Goal: Information Seeking & Learning: Find specific fact

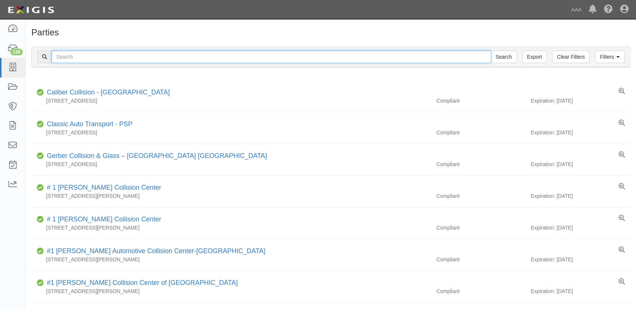
click at [140, 61] on input "text" at bounding box center [271, 57] width 439 height 13
type input "gerber virginia beach"
click at [491, 51] on input "Search" at bounding box center [504, 57] width 26 height 13
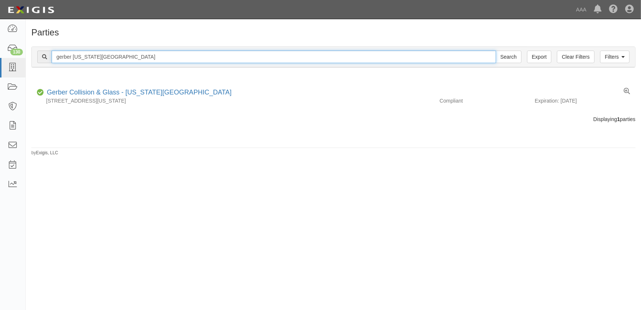
click at [138, 60] on input "gerber virginia beach" at bounding box center [274, 57] width 444 height 13
type input "gerber chesapeake"
click at [496, 51] on input "Search" at bounding box center [509, 57] width 26 height 13
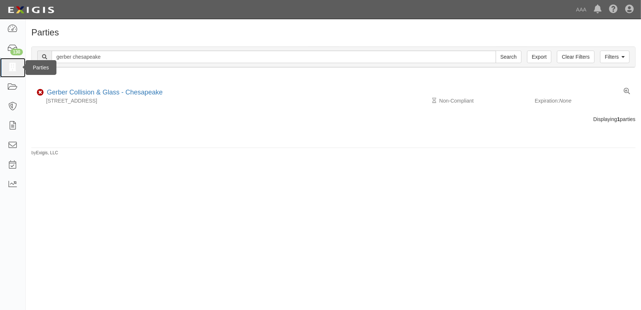
click at [13, 70] on icon at bounding box center [12, 67] width 10 height 8
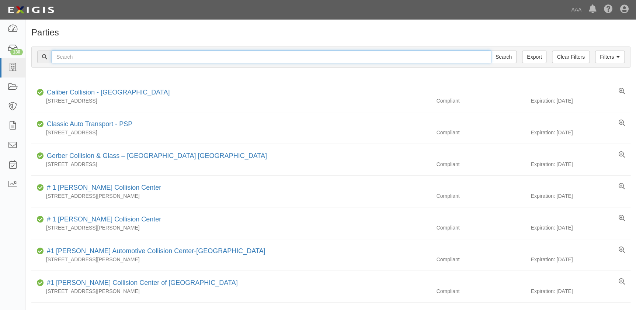
click at [64, 53] on input "text" at bounding box center [271, 57] width 439 height 13
paste input "Harry Green Chevrolet"
type input "Harry Green Chevrolet"
click at [491, 51] on input "Search" at bounding box center [504, 57] width 26 height 13
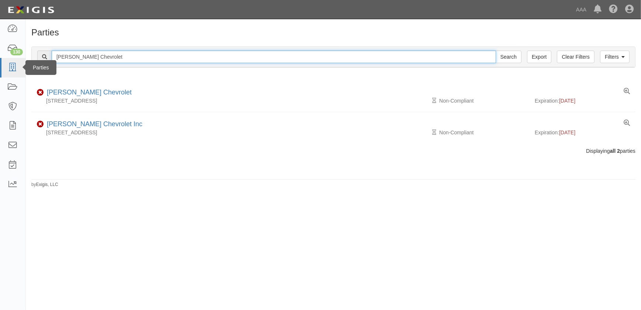
drag, startPoint x: 120, startPoint y: 58, endPoint x: 10, endPoint y: 61, distance: 109.6
click at [10, 61] on body "Toggle navigation Dashboard 130 Inbox Parties Agreements Coverages Documents Me…" at bounding box center [320, 150] width 641 height 301
paste input "Jeffrey's Collision Center"
type input "Jeffrey's Collision Center"
click at [496, 51] on input "Search" at bounding box center [509, 57] width 26 height 13
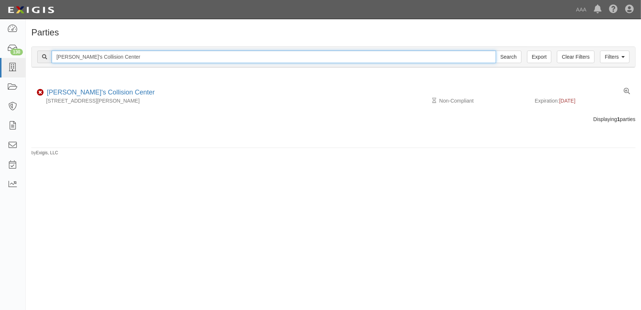
drag, startPoint x: 140, startPoint y: 55, endPoint x: 25, endPoint y: 54, distance: 114.7
click at [25, 54] on body "Toggle navigation Dashboard 130 Inbox Parties Agreements Coverages Documents Me…" at bounding box center [320, 150] width 641 height 301
paste input "Mastercraft Motors - Ventura"
type input "Mastercraft Motors - Ventura"
click at [496, 51] on input "Search" at bounding box center [509, 57] width 26 height 13
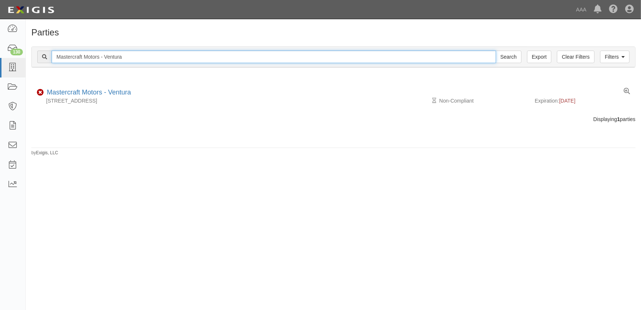
drag, startPoint x: 62, startPoint y: 57, endPoint x: 29, endPoint y: 57, distance: 33.2
click at [29, 57] on div "Filters Clear Filters Export Mastercraft Motors - Ventura Search Filters Compli…" at bounding box center [333, 58] width 615 height 34
paste input "Hendrick Chevrolet"
type input "Hendrick Chevrolet"
click at [496, 51] on input "Search" at bounding box center [509, 57] width 26 height 13
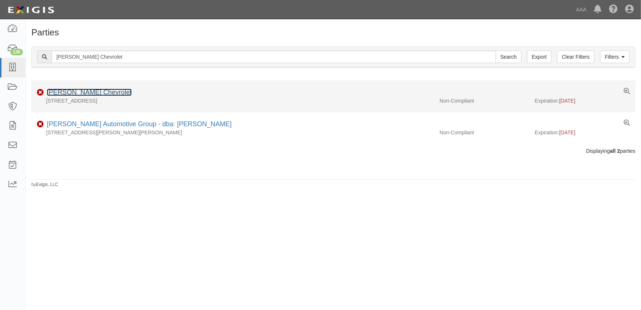
click at [92, 93] on link "[PERSON_NAME] Chevrolet" at bounding box center [89, 91] width 85 height 7
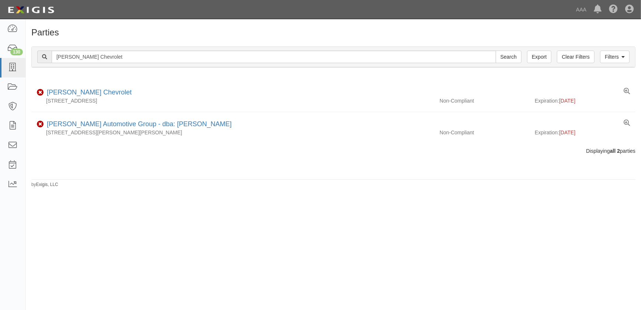
click at [184, 214] on div "Parties Add Party Filters Clear Filters Export Hendrick Chevrolet Search Filter…" at bounding box center [320, 161] width 641 height 279
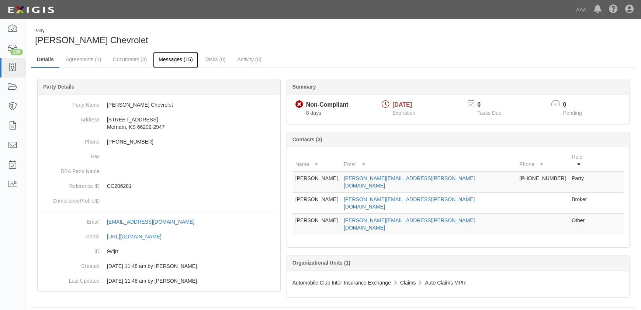
click at [178, 59] on link "Messages (15)" at bounding box center [175, 60] width 45 height 16
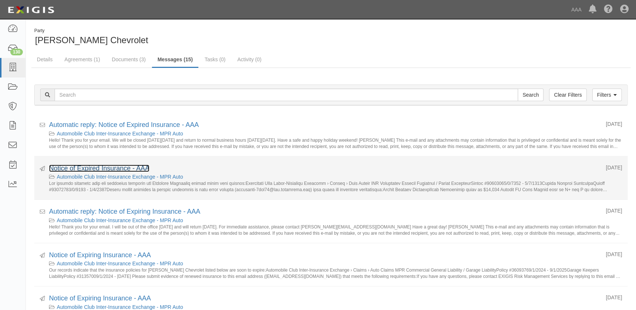
click at [128, 166] on link "Notice of Expired Insurance - AAA" at bounding box center [99, 167] width 100 height 7
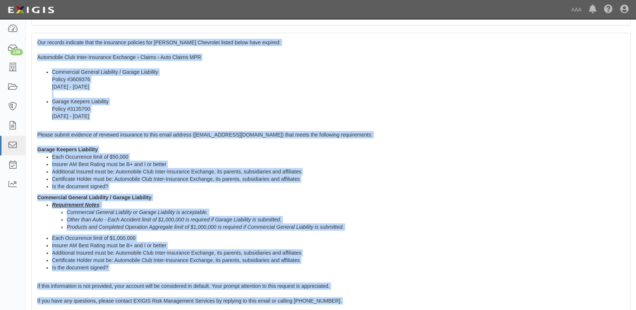
scroll to position [260, 0]
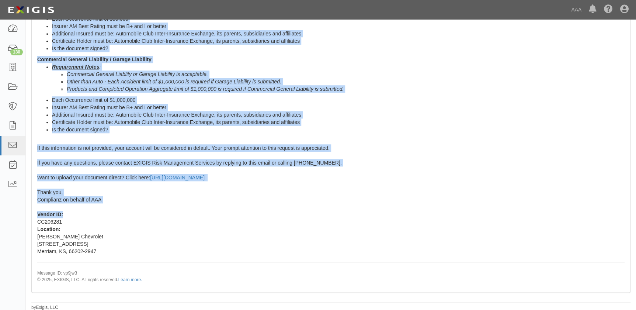
drag, startPoint x: 42, startPoint y: 167, endPoint x: 129, endPoint y: 221, distance: 102.3
click at [129, 221] on div "Our records indicate that the insurance policies for [PERSON_NAME] Chevrolet li…" at bounding box center [331, 93] width 598 height 396
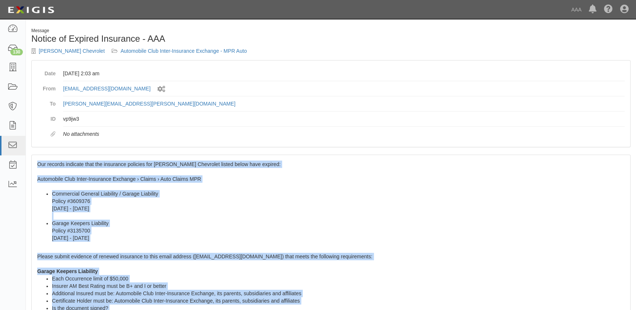
click at [129, 217] on li "Commercial General Liability / Garage Liability Policy #3609376 9/1/2024 - 9/1/…" at bounding box center [338, 204] width 573 height 29
